Goal: Task Accomplishment & Management: Manage account settings

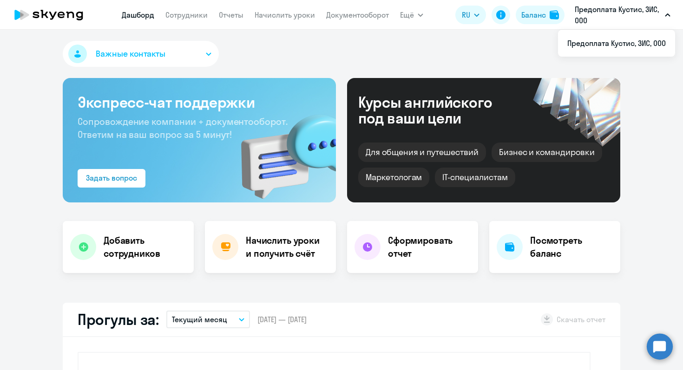
select select "30"
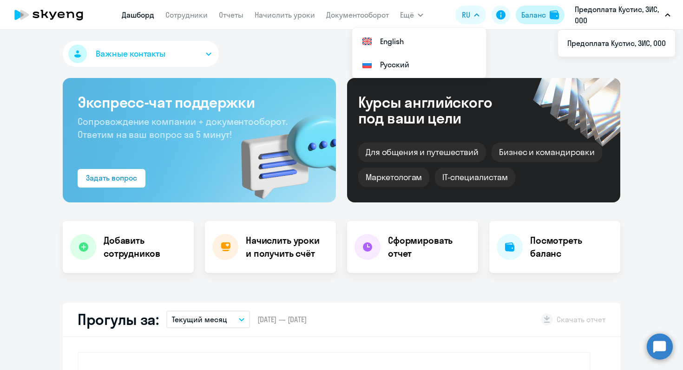
click at [538, 17] on div "Баланс" at bounding box center [534, 14] width 25 height 11
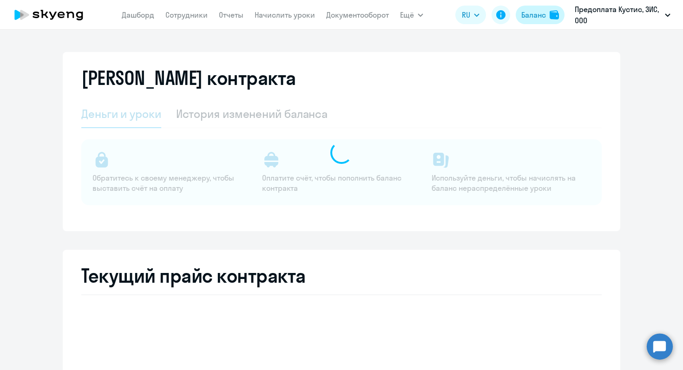
select select "english_adult_not_native_speaker"
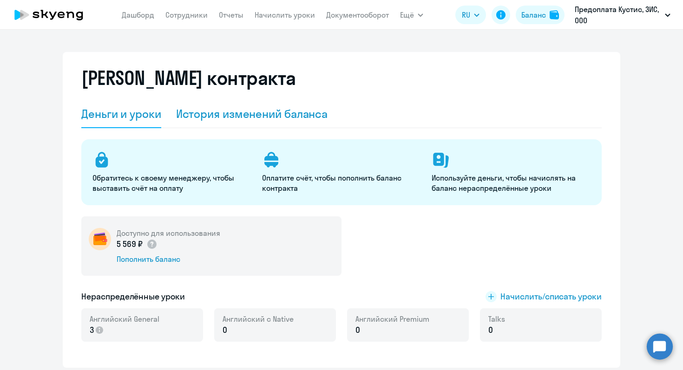
click at [213, 118] on div "История изменений баланса" at bounding box center [252, 113] width 152 height 15
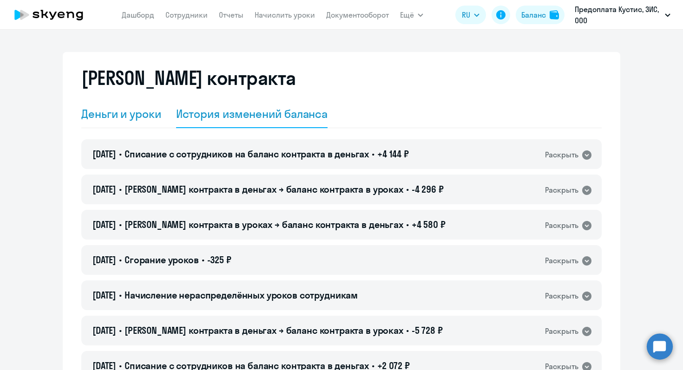
click at [148, 116] on div "Деньги и уроки" at bounding box center [121, 113] width 80 height 15
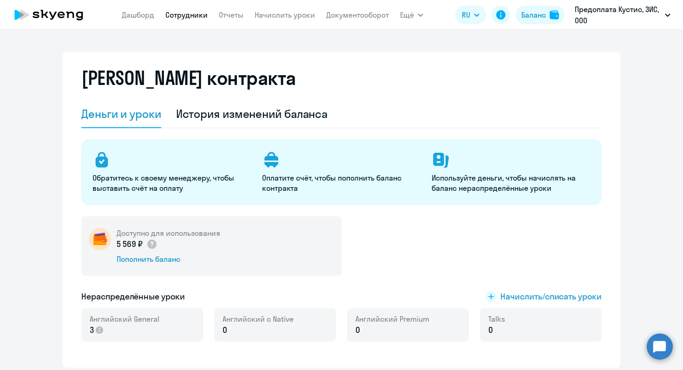
click at [192, 16] on link "Сотрудники" at bounding box center [186, 14] width 42 height 9
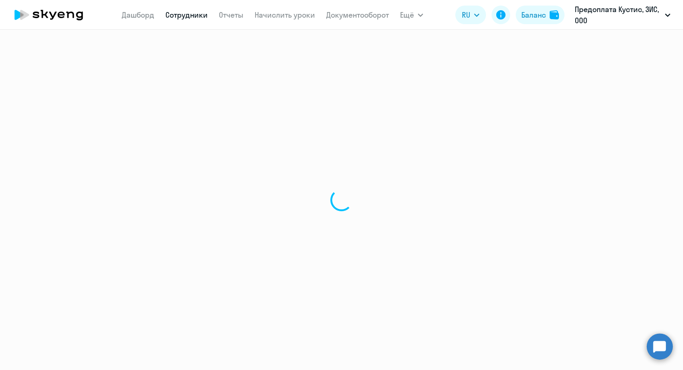
select select "30"
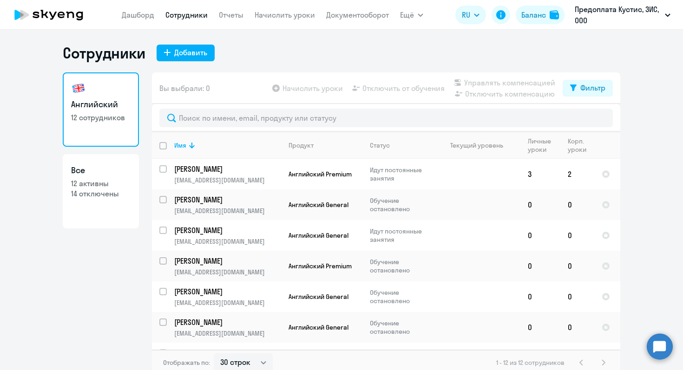
click at [108, 197] on p "14 отключены" at bounding box center [101, 194] width 60 height 10
select select "30"
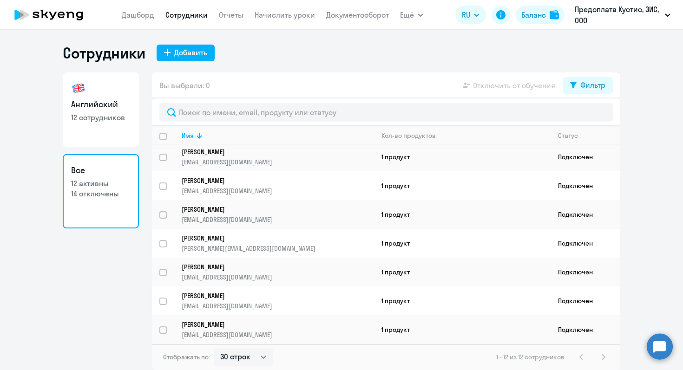
scroll to position [141, 0]
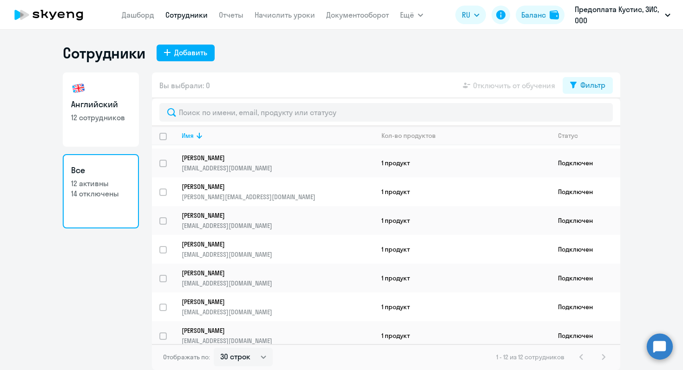
click at [99, 108] on h3 "Английский" at bounding box center [101, 105] width 60 height 12
select select "30"
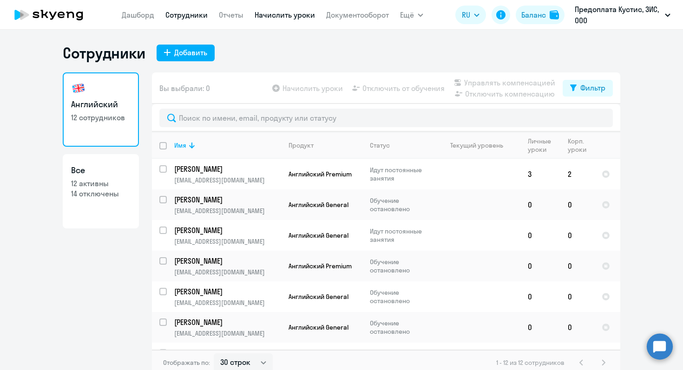
click at [277, 16] on link "Начислить уроки" at bounding box center [285, 14] width 60 height 9
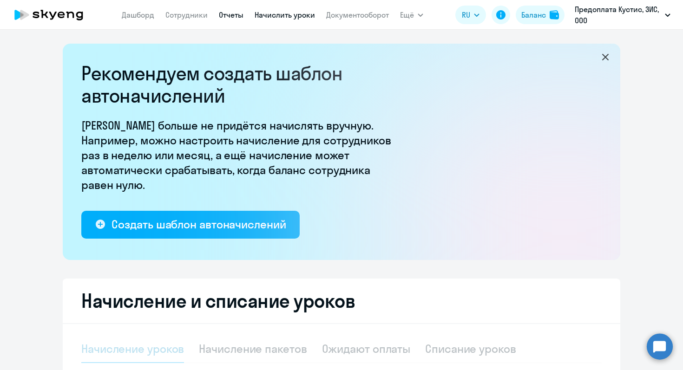
select select "10"
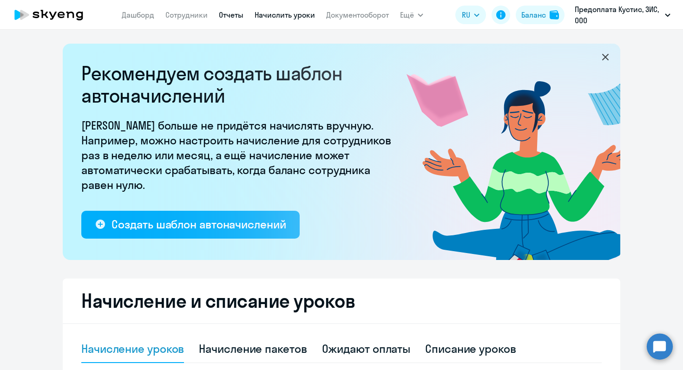
click at [236, 15] on link "Отчеты" at bounding box center [231, 14] width 25 height 9
